Goal: Information Seeking & Learning: Learn about a topic

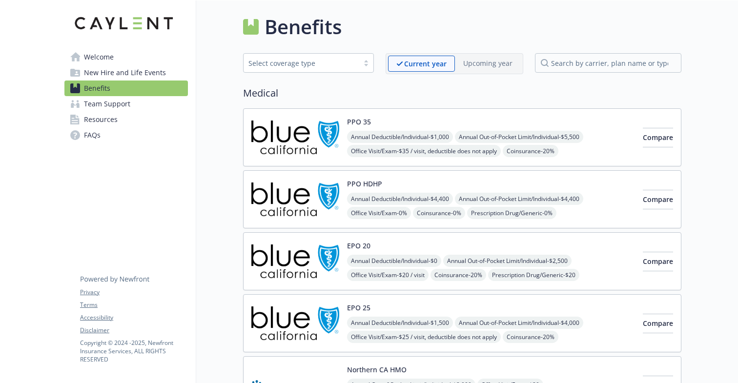
click at [297, 145] on img at bounding box center [295, 137] width 88 height 41
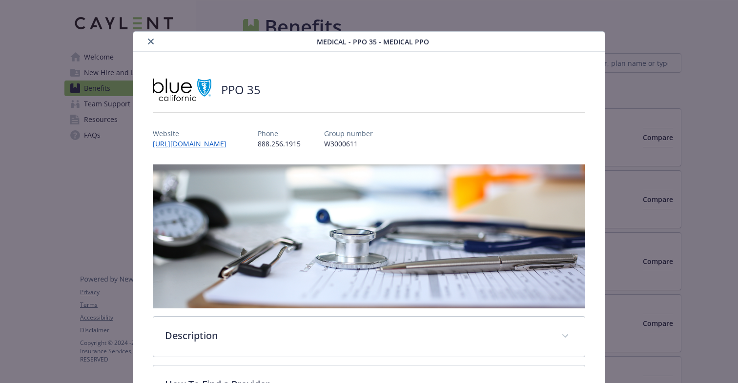
click at [147, 41] on button "close" at bounding box center [151, 42] width 12 height 12
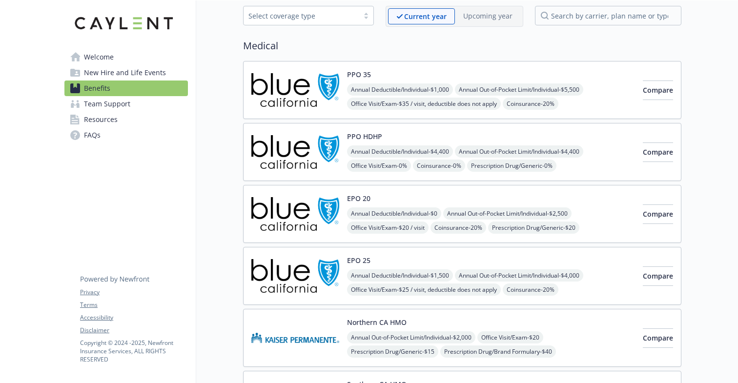
scroll to position [40, 0]
